Goal: Find specific page/section: Find specific page/section

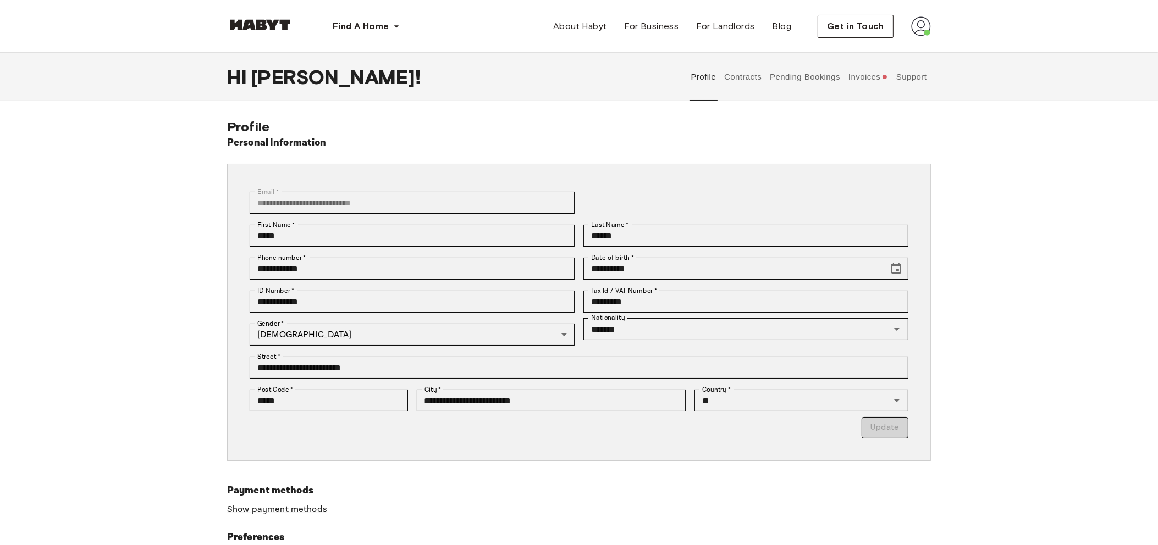
click at [877, 79] on button "Invoices" at bounding box center [867, 77] width 42 height 48
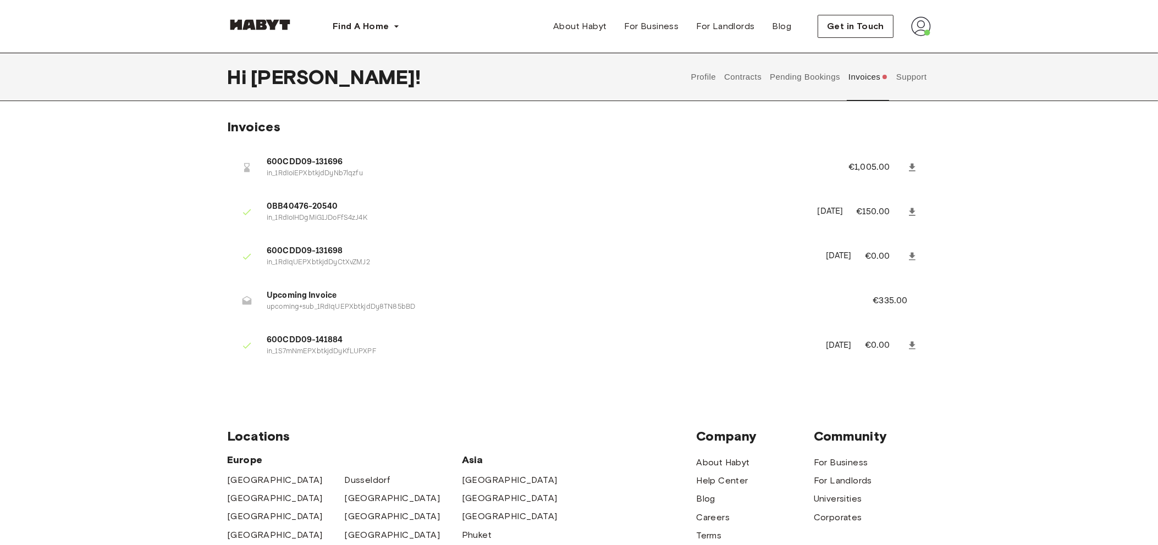
click at [816, 75] on button "Pending Bookings" at bounding box center [804, 77] width 73 height 48
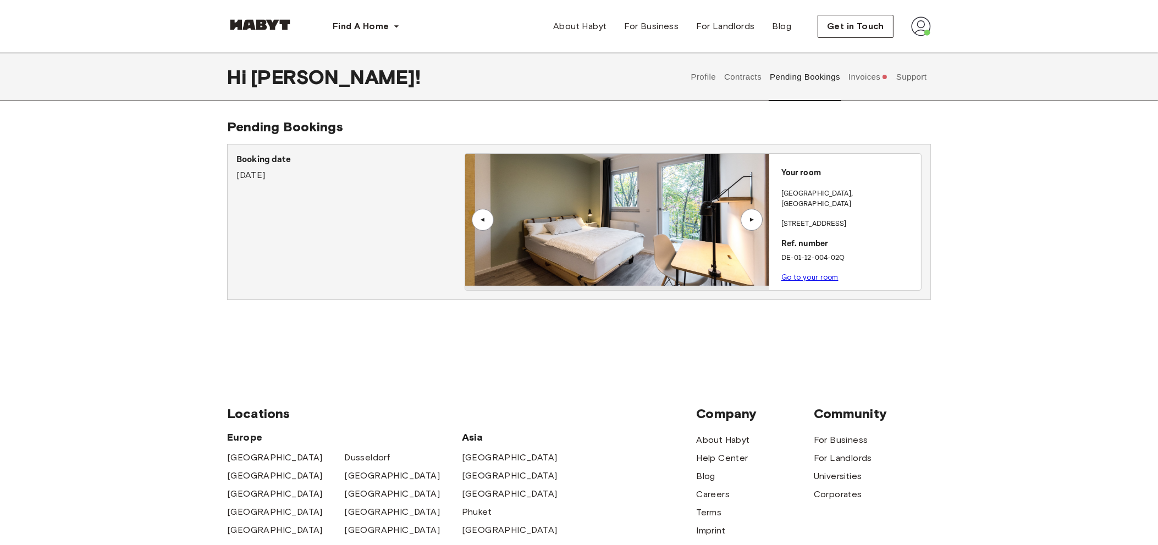
click at [800, 273] on link "Go to your room" at bounding box center [809, 277] width 57 height 8
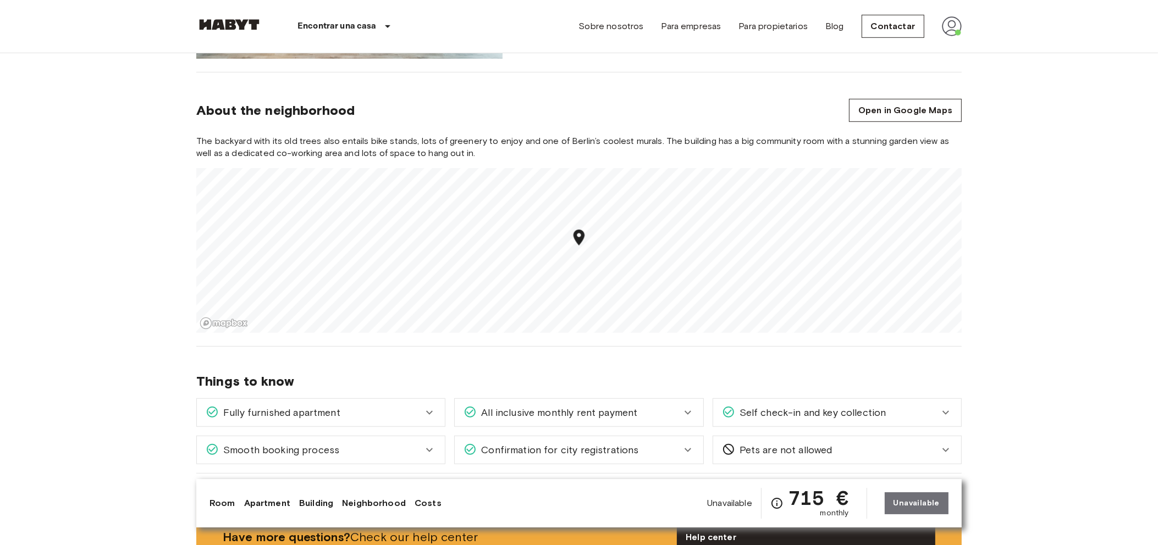
scroll to position [1237, 0]
